Goal: Use online tool/utility: Use online tool/utility

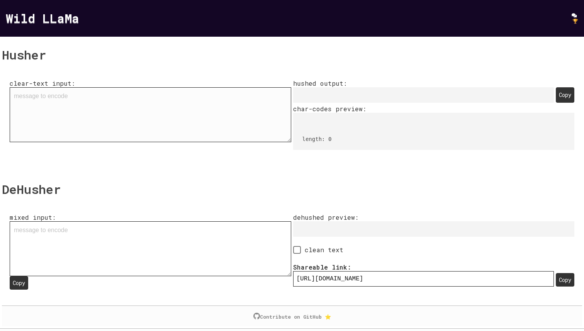
click at [122, 116] on textarea "clear-text input:" at bounding box center [151, 114] width 282 height 55
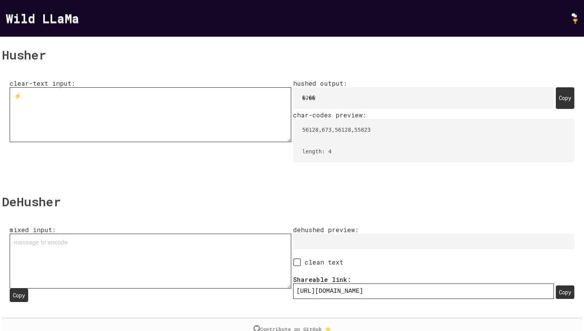
scroll to position [32, 0]
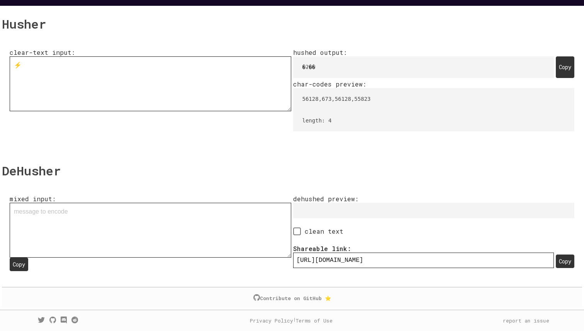
type textarea "⚡️"
click at [564, 67] on div "Copy" at bounding box center [565, 67] width 19 height 22
click at [104, 253] on textarea "mixed input: Copy" at bounding box center [151, 230] width 282 height 55
paste textarea "�ʡ��"
type textarea "�ʡ��"
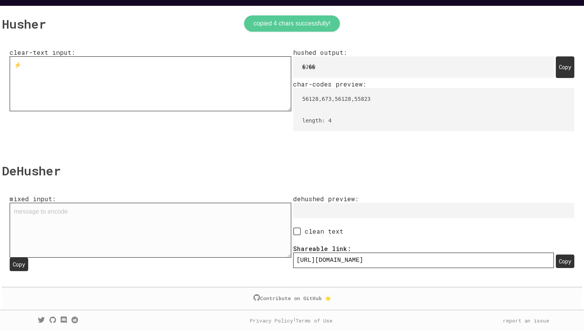
type input "[URL][DOMAIN_NAME]"
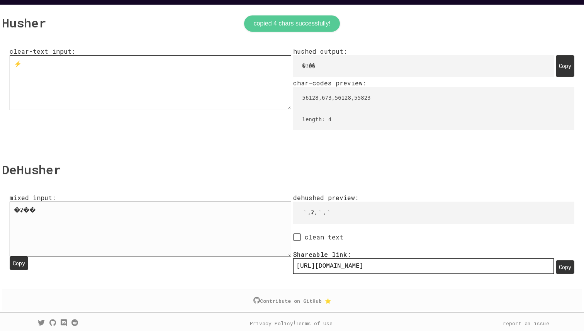
type input "[URL][DOMAIN_NAME]"
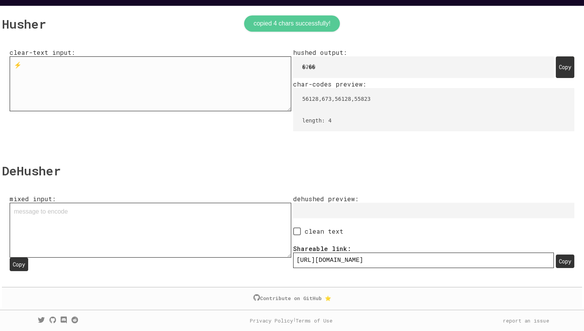
click at [48, 89] on textarea "⚡️" at bounding box center [151, 83] width 282 height 55
click at [44, 232] on textarea "mixed input: Copy" at bounding box center [151, 230] width 282 height 55
paste textarea "⚡️"
type textarea "⚡️"
type input "[URL][DOMAIN_NAME]"
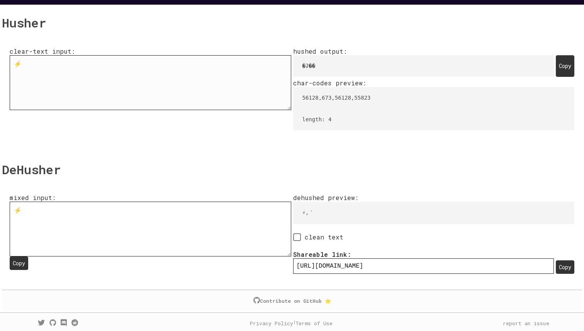
type textarea "⚡️"
click at [164, 80] on textarea "⚡️" at bounding box center [151, 82] width 282 height 55
type textarea "dads"
drag, startPoint x: 565, startPoint y: 70, endPoint x: 521, endPoint y: 78, distance: 44.4
click at [565, 70] on div "Copy" at bounding box center [565, 66] width 19 height 22
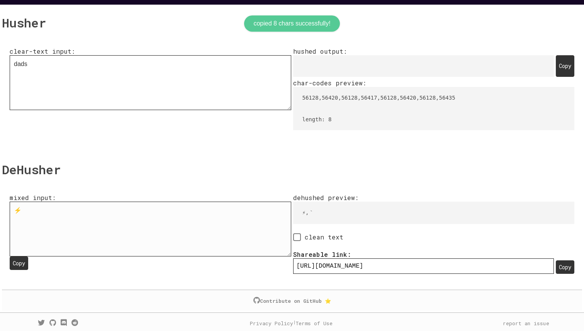
click at [144, 223] on textarea "⚡️" at bounding box center [151, 229] width 282 height 55
paste textarea "󠁤󠁡󠁤󠁳"
type textarea "󠁤󠁡󠁤󠁳"
type input "[URL][DOMAIN_NAME]"
type textarea "󠁤󠁡󠁤󠁳"
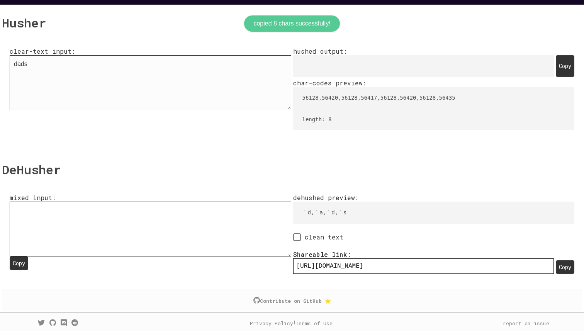
click at [137, 78] on textarea "dads" at bounding box center [151, 82] width 282 height 55
type textarea "hello"
click at [571, 71] on div "Copy" at bounding box center [565, 66] width 19 height 22
click at [213, 230] on textarea "󠁤󠁡󠁤󠁳" at bounding box center [151, 229] width 282 height 55
paste textarea "󠁥󠁬󠁬󠁯"
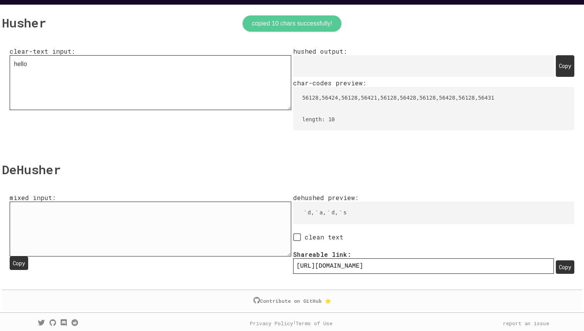
type textarea "󠁨󠁥󠁬󠁬󠁯"
type input "[URL][DOMAIN_NAME]"
type textarea "󠁨󠁥󠁬󠁬󠁯"
click at [308, 240] on span "clean text" at bounding box center [322, 237] width 43 height 8
click at [298, 240] on input "clean text" at bounding box center [295, 237] width 5 height 5
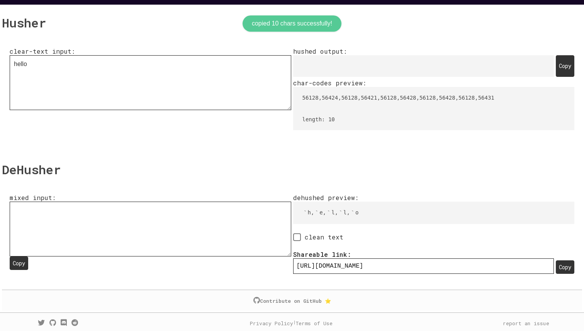
checkbox input "true"
type input "[URL][DOMAIN_NAME]"
type textarea "󠁨󠁥󠁬󠁬󠁯"
type input "[URL][DOMAIN_NAME]"
